Goal: Contribute content: Add original content to the website for others to see

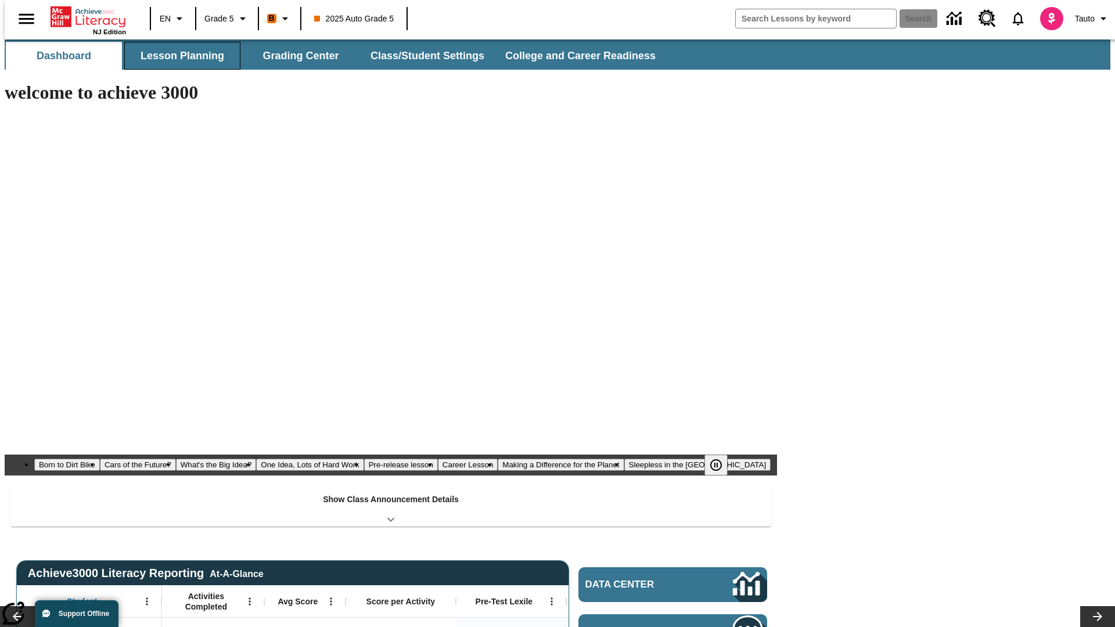
click at [178, 56] on button "Lesson Planning" at bounding box center [182, 56] width 116 height 28
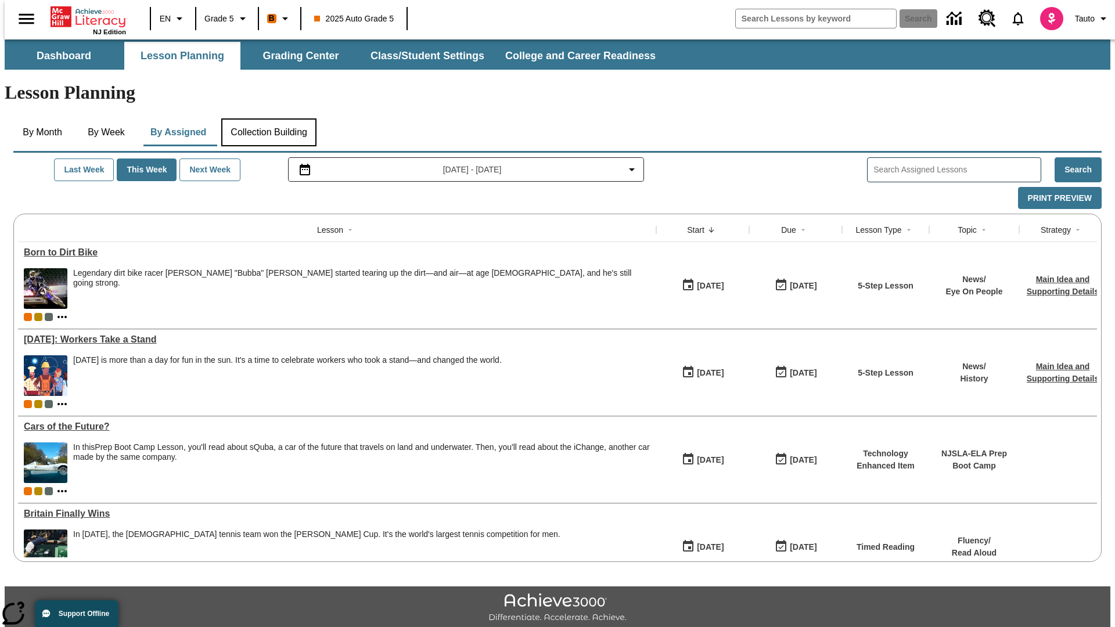
click at [268, 118] on button "Collection Building" at bounding box center [268, 132] width 95 height 28
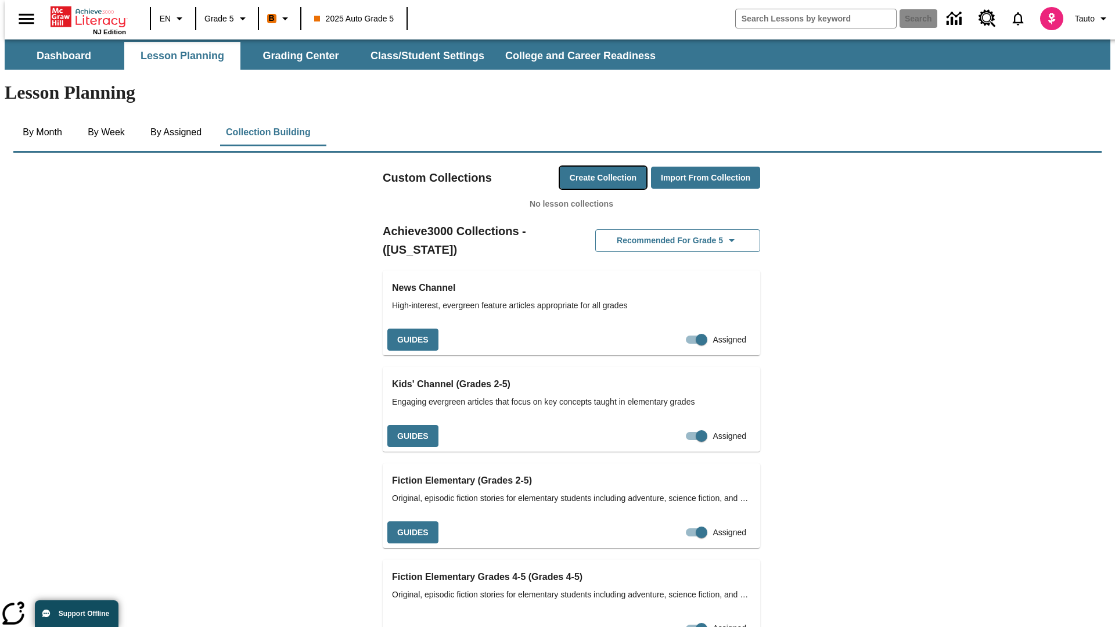
click at [581, 167] on button "Create Collection" at bounding box center [603, 178] width 87 height 23
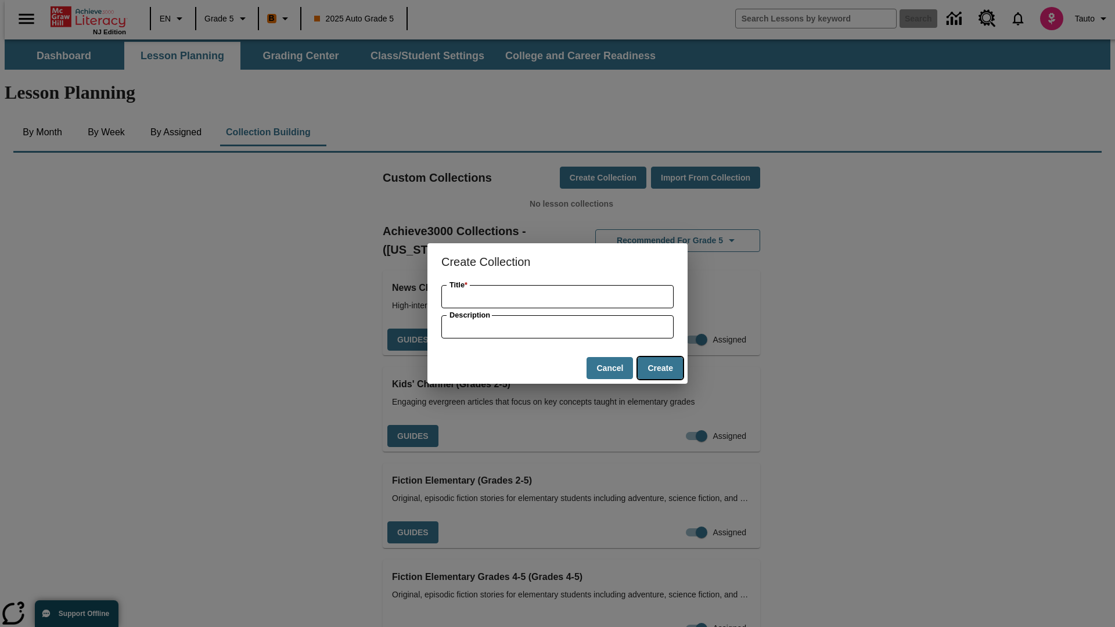
click at [660, 368] on button "Create" at bounding box center [660, 368] width 45 height 23
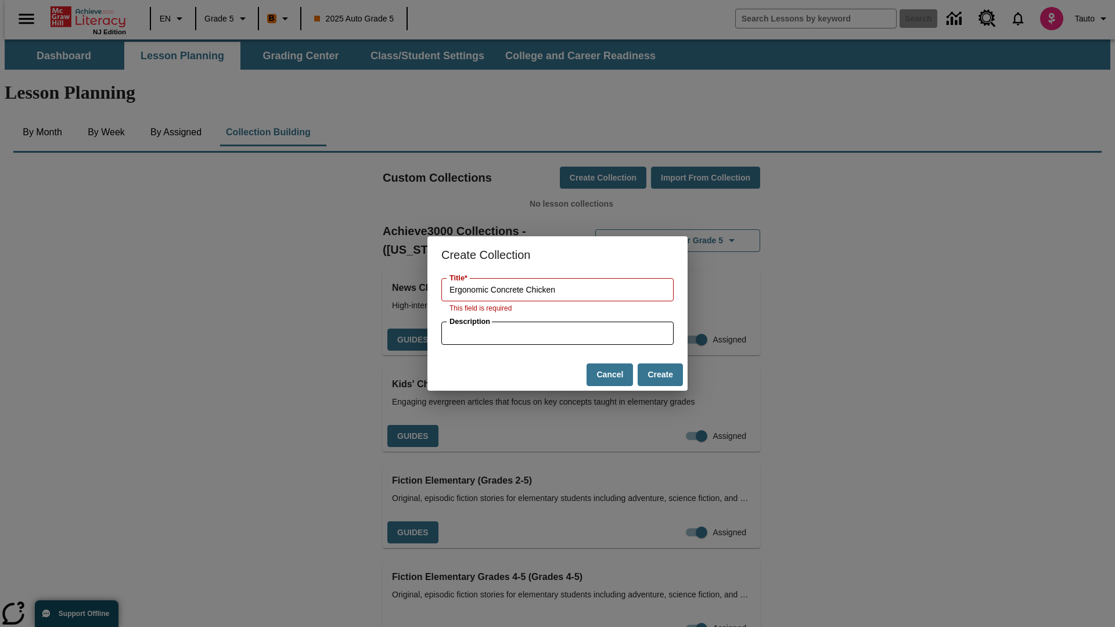
type input "Ergonomic Concrete Chicken"
